Goal: Find contact information: Find contact information

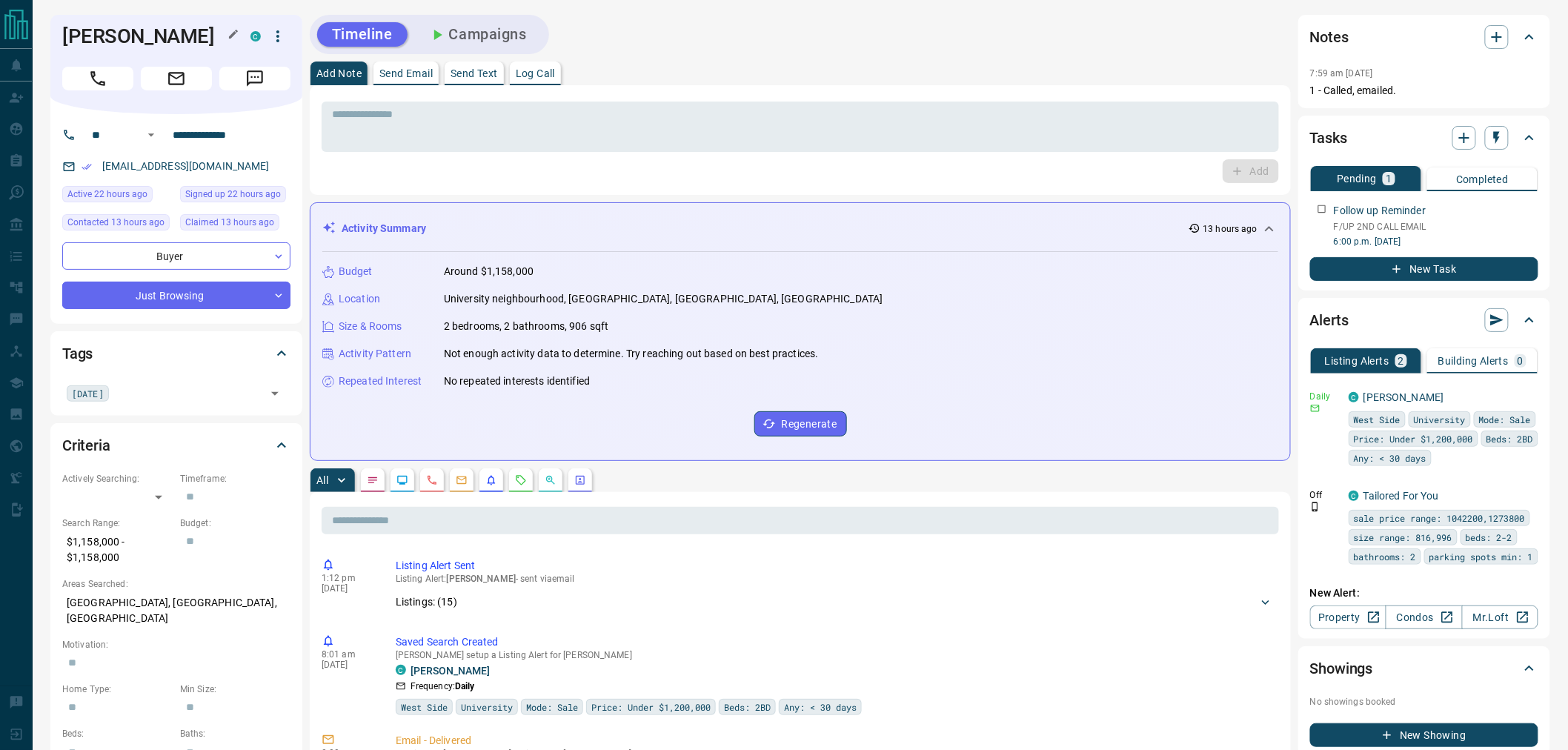
click at [142, 38] on h1 "[PERSON_NAME]" at bounding box center [144, 36] width 166 height 23
copy div "[PERSON_NAME]"
drag, startPoint x: 240, startPoint y: 168, endPoint x: 95, endPoint y: 172, distance: 145.1
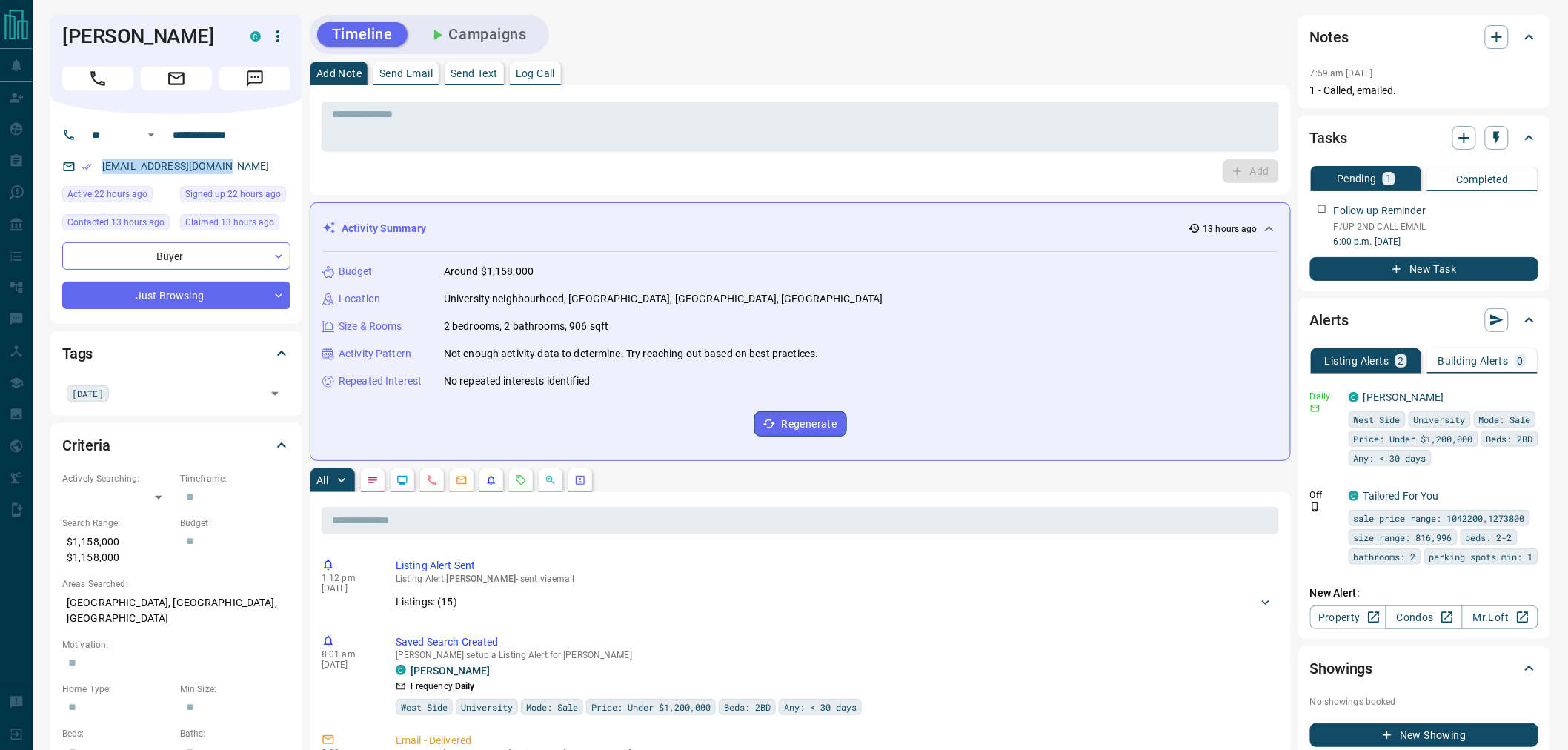
click at [95, 172] on div "[EMAIL_ADDRESS][DOMAIN_NAME]" at bounding box center [176, 166] width 228 height 24
copy link "[EMAIL_ADDRESS][DOMAIN_NAME]"
drag, startPoint x: 272, startPoint y: 127, endPoint x: 136, endPoint y: 127, distance: 136.0
click at [136, 127] on div "**********" at bounding box center [171, 135] width 178 height 23
drag, startPoint x: 238, startPoint y: 169, endPoint x: 186, endPoint y: 171, distance: 52.0
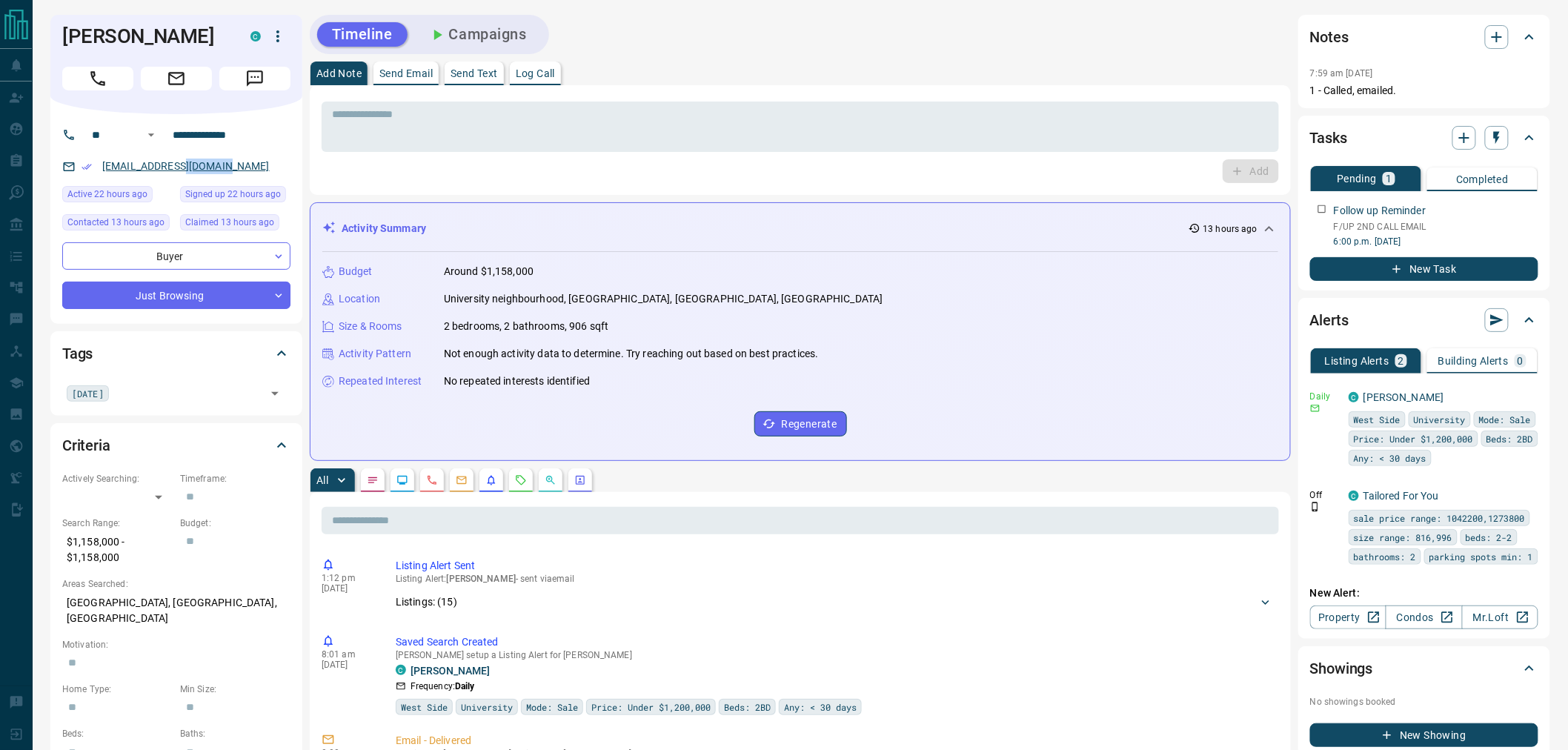
click at [186, 171] on div "[EMAIL_ADDRESS][DOMAIN_NAME]" at bounding box center [176, 166] width 228 height 24
click at [105, 550] on p "$1,158,000 - $1,158,000" at bounding box center [117, 549] width 111 height 40
copy p "$1,158,000 - $1,158,000"
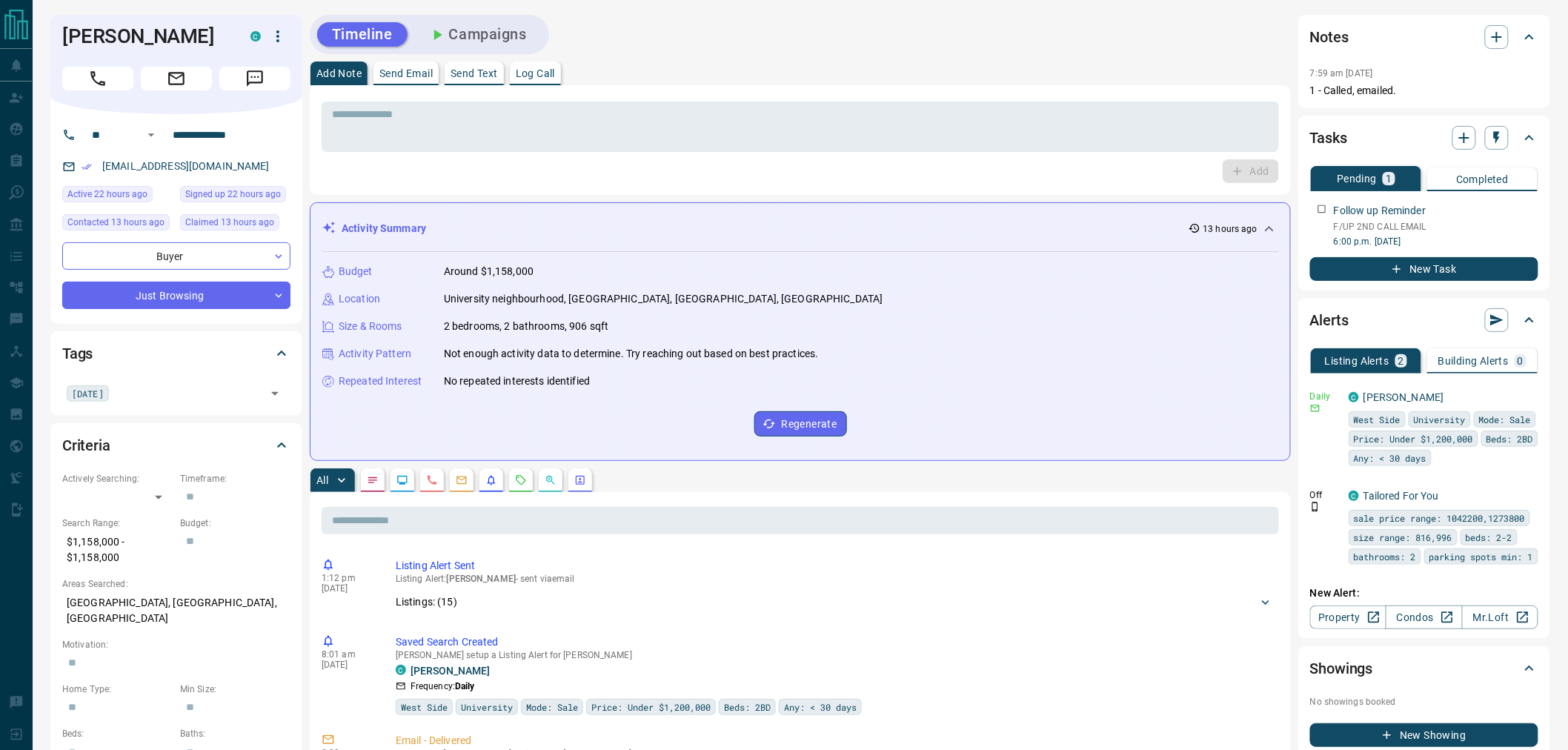
click at [143, 601] on p "[GEOGRAPHIC_DATA], [GEOGRAPHIC_DATA], [GEOGRAPHIC_DATA]" at bounding box center [176, 610] width 228 height 40
click at [143, 602] on p "[GEOGRAPHIC_DATA], [GEOGRAPHIC_DATA], [GEOGRAPHIC_DATA]" at bounding box center [176, 610] width 228 height 40
copy p "[GEOGRAPHIC_DATA], [GEOGRAPHIC_DATA], [GEOGRAPHIC_DATA]"
click at [96, 546] on p "$1,158,000 - $1,158,000" at bounding box center [117, 549] width 111 height 40
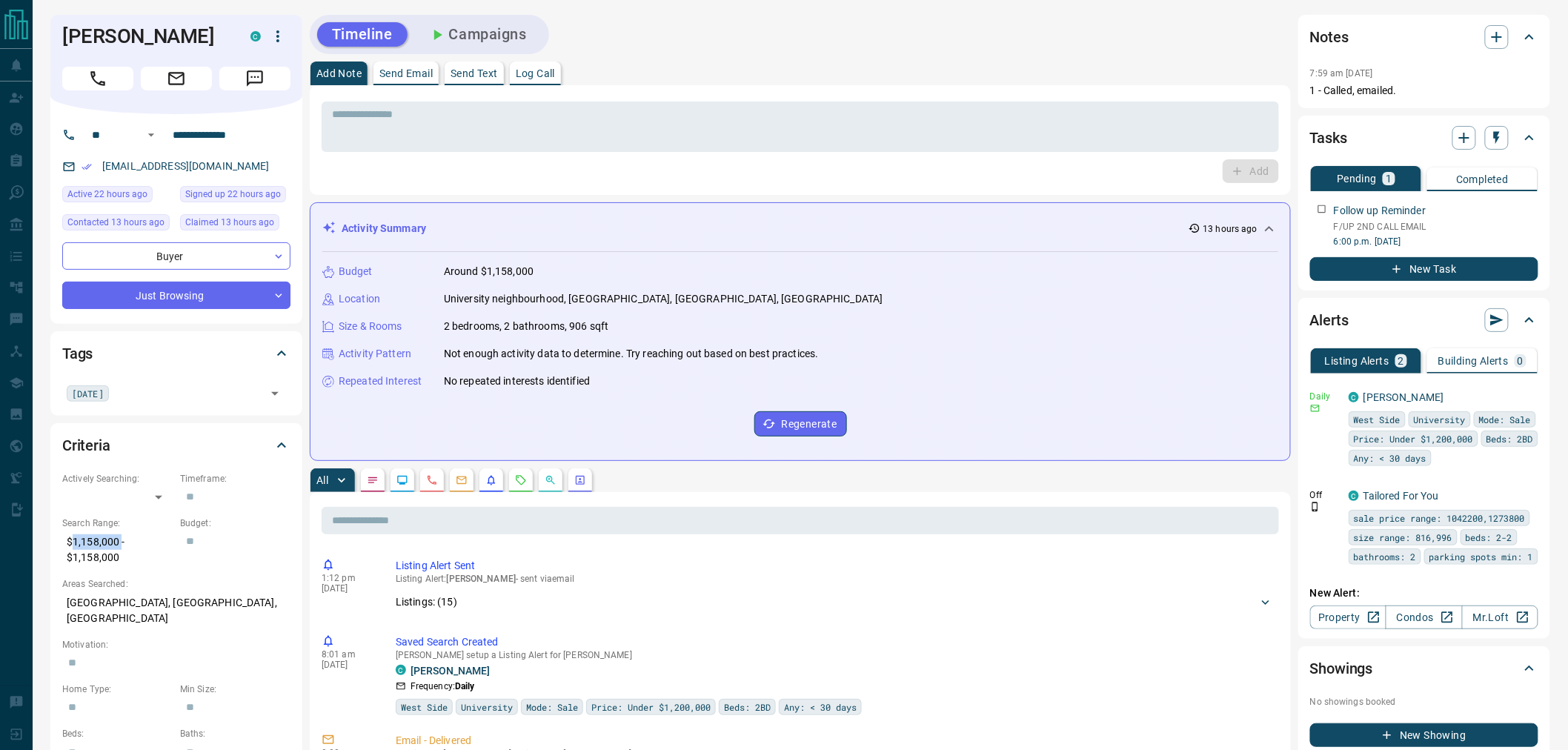
click at [96, 546] on p "$1,158,000 - $1,158,000" at bounding box center [117, 549] width 111 height 40
copy p "$1,158,000 - $1,158,000"
